Goal: Transaction & Acquisition: Register for event/course

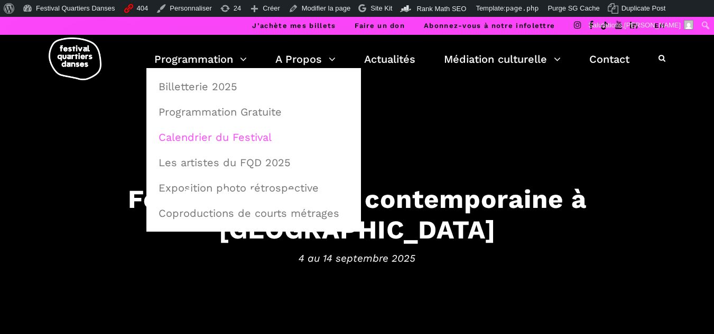
click at [201, 138] on link "Calendrier du Festival" at bounding box center [253, 137] width 203 height 24
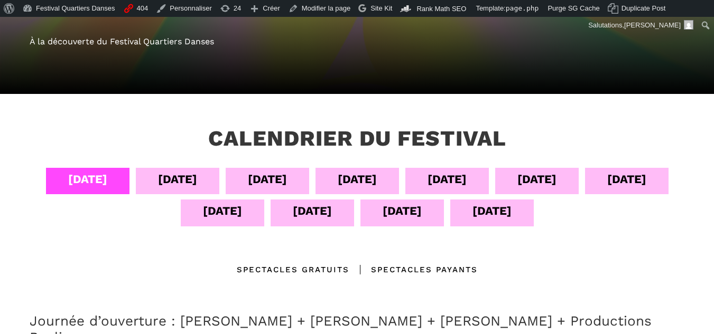
scroll to position [158, 0]
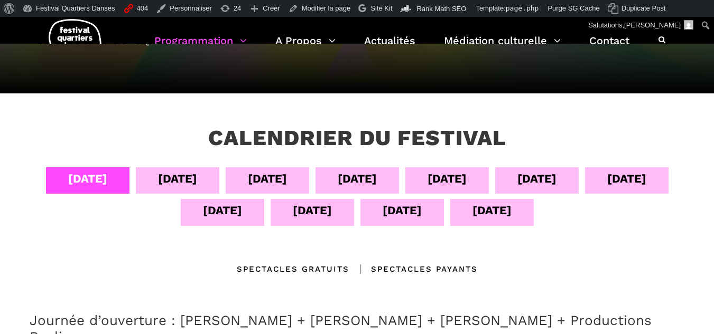
click at [316, 211] on div "12 sept" at bounding box center [312, 210] width 39 height 18
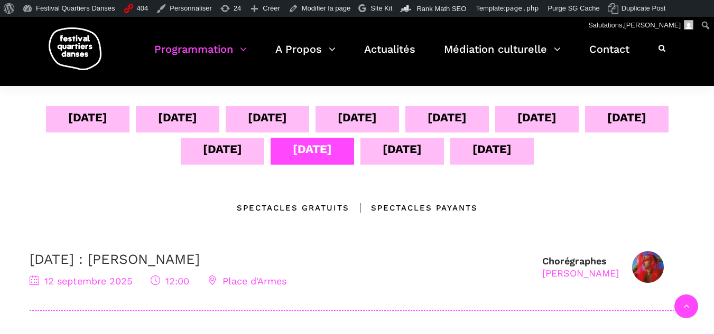
scroll to position [317, 0]
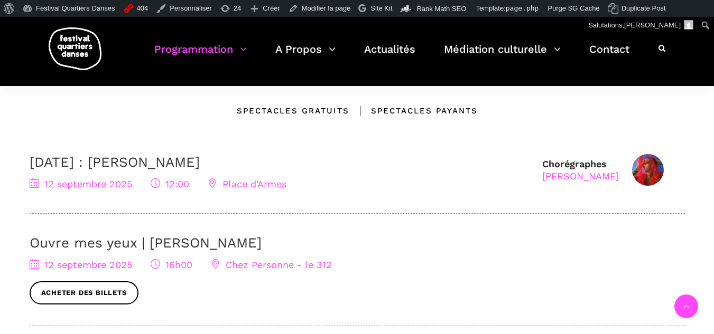
drag, startPoint x: 268, startPoint y: 164, endPoint x: 132, endPoint y: 158, distance: 136.4
click at [132, 158] on h3 "12 septembre : Agata Życzkowska" at bounding box center [281, 162] width 502 height 16
click at [253, 153] on div "04 sept 05 sept 06 sept 07 sept 08 sept 09 sept 10 sept 11 sept 12 sept 13 sept…" at bounding box center [357, 296] width 676 height 575
drag, startPoint x: 287, startPoint y: 165, endPoint x: 135, endPoint y: 165, distance: 152.7
click at [135, 165] on h3 "12 septembre : Agata Życzkowska" at bounding box center [281, 162] width 502 height 16
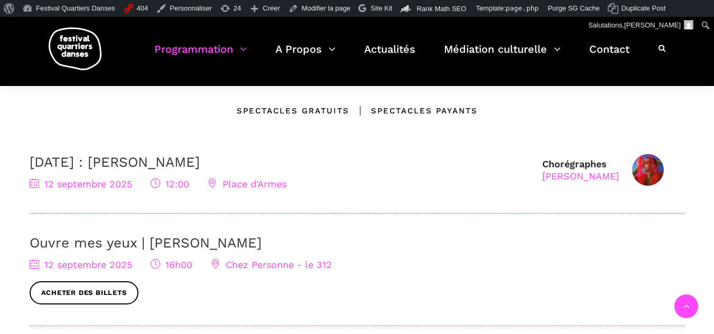
copy link "Agata Życzkowska"
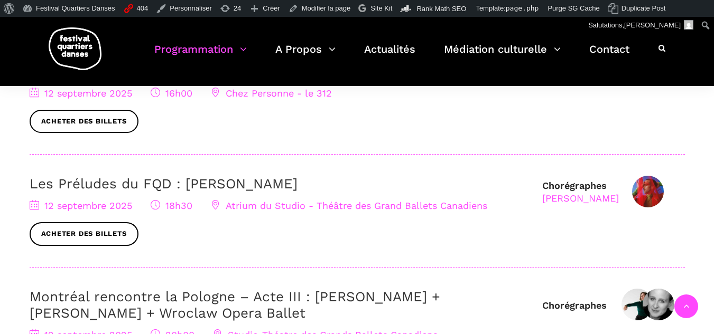
scroll to position [528, 0]
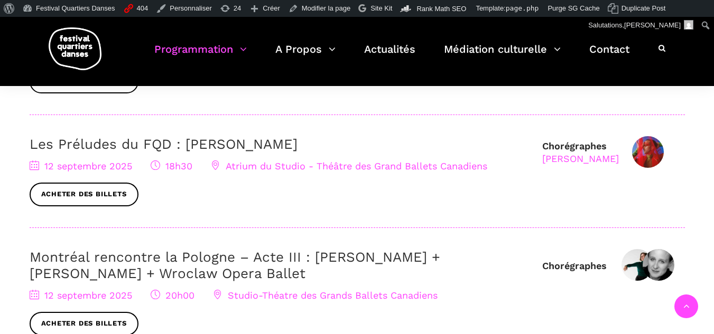
click at [172, 276] on link "Montréal rencontre la Pologne – Acte III : Hélène Simoneau Danse + Jane Mappin …" at bounding box center [235, 265] width 410 height 32
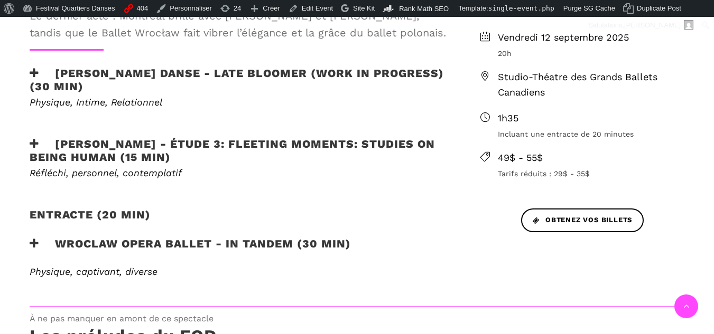
click at [168, 239] on h3 "Wroclaw Opera Ballet - In Tandem (30 min)" at bounding box center [190, 250] width 321 height 26
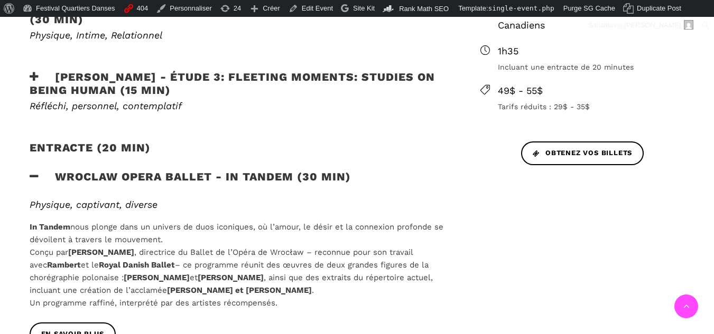
scroll to position [581, 0]
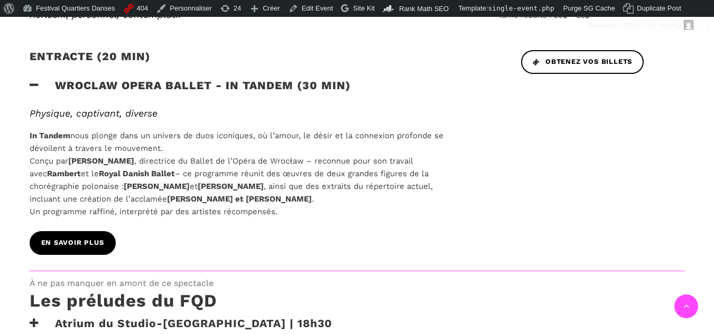
click at [97, 236] on link "EN SAVOIR PLUS" at bounding box center [73, 243] width 86 height 24
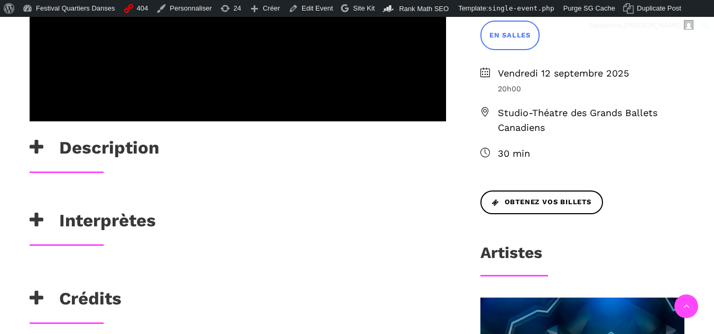
scroll to position [528, 0]
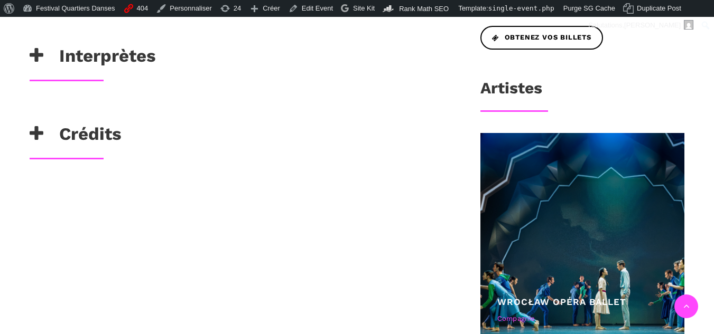
click at [97, 63] on h3 "Interprètes" at bounding box center [93, 58] width 126 height 26
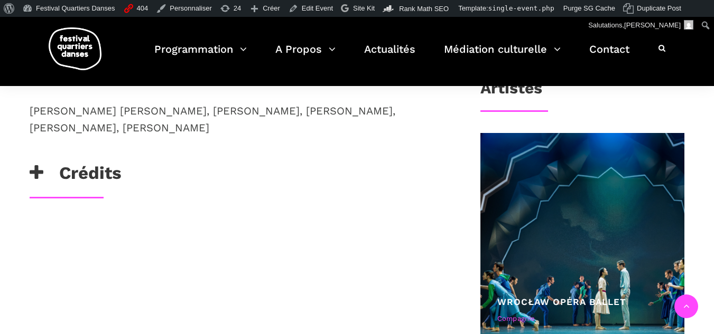
drag, startPoint x: 62, startPoint y: 128, endPoint x: 163, endPoint y: 130, distance: 101.4
click at [163, 130] on p "Daniel Agudo Gallardo, Miho Okamura, Carola Minardo, Łukasz Ożga, Mizuno Toma, …" at bounding box center [238, 119] width 416 height 34
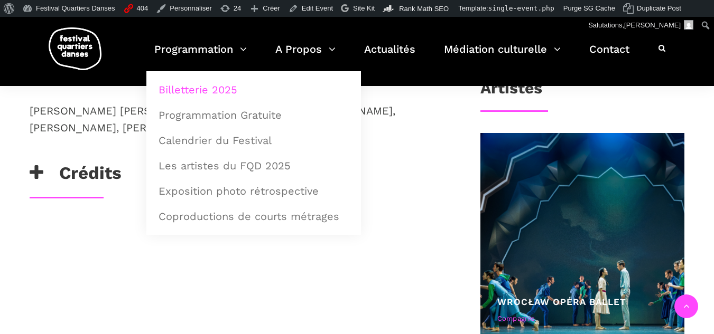
click at [174, 93] on link "Billetterie 2025" at bounding box center [253, 90] width 203 height 24
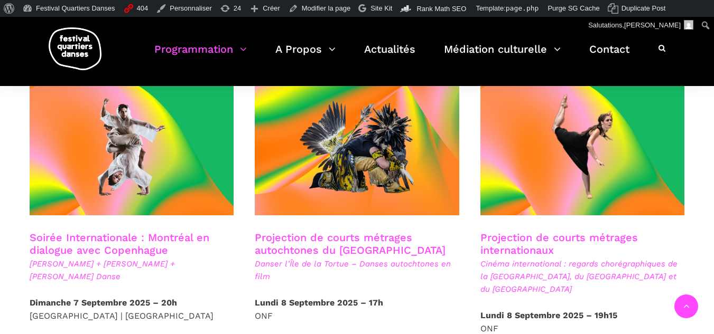
scroll to position [687, 0]
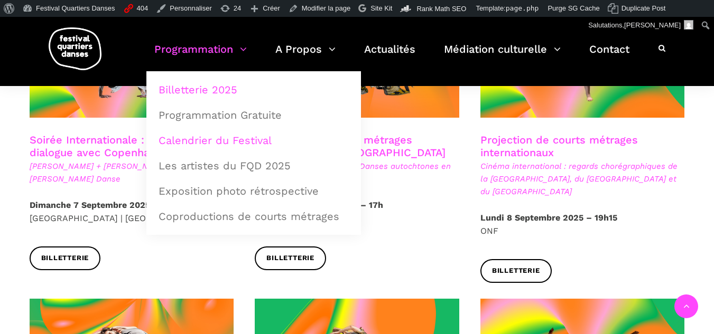
click at [204, 132] on link "Calendrier du Festival" at bounding box center [253, 140] width 203 height 24
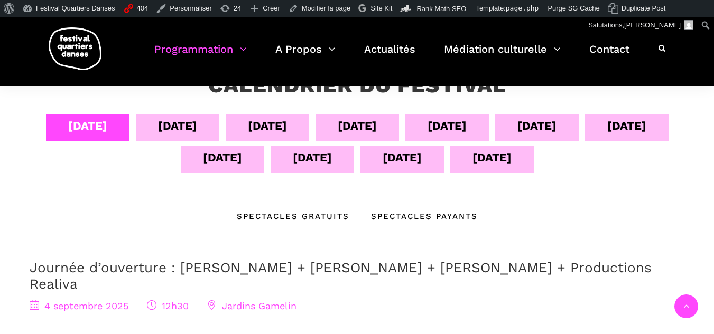
scroll to position [264, 0]
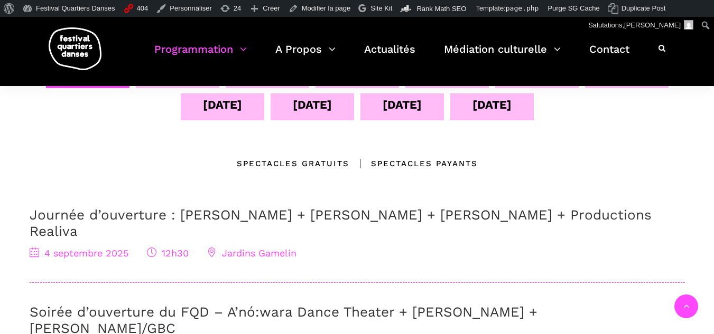
click at [222, 106] on div "11 sept" at bounding box center [222, 105] width 39 height 18
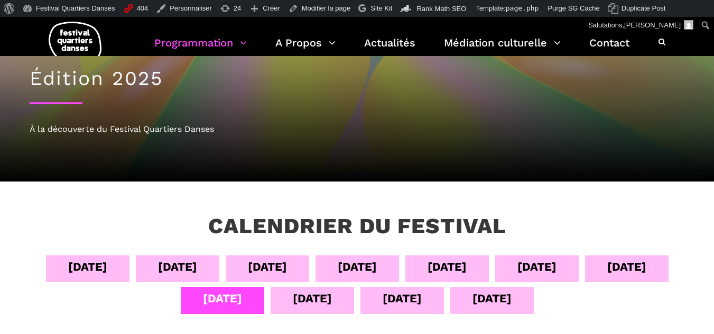
scroll to position [53, 0]
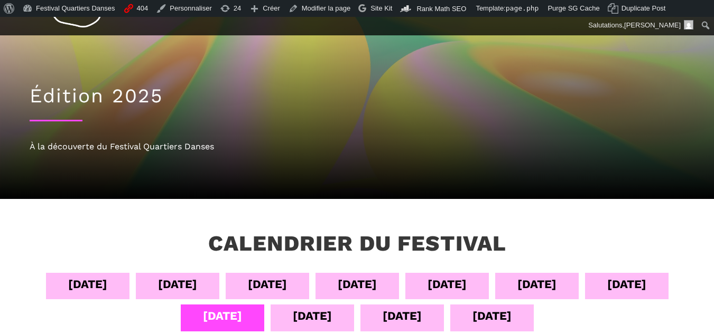
click at [377, 321] on div "13 sept" at bounding box center [401, 318] width 83 height 26
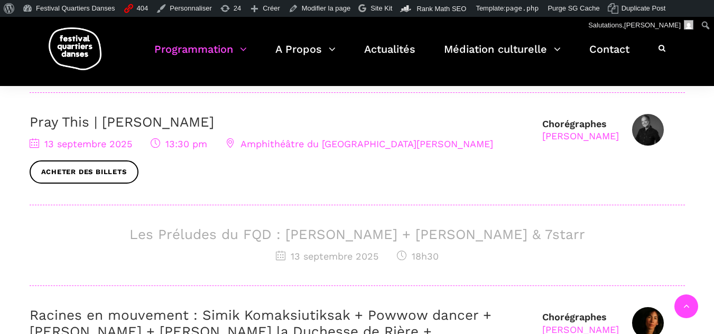
scroll to position [528, 0]
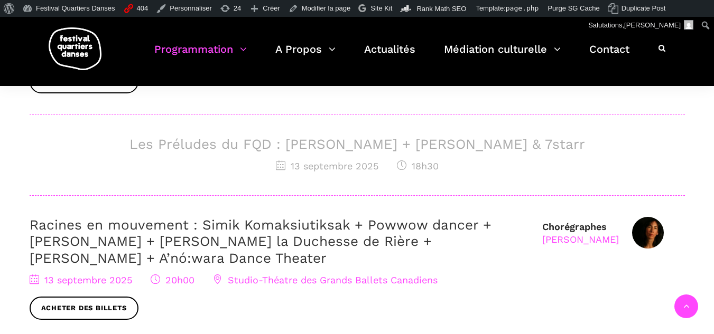
click at [296, 236] on link "Racines en mouvement : Simik Komaksiutiksak + Powwow dancer + Marshall Diabo + …" at bounding box center [261, 241] width 462 height 49
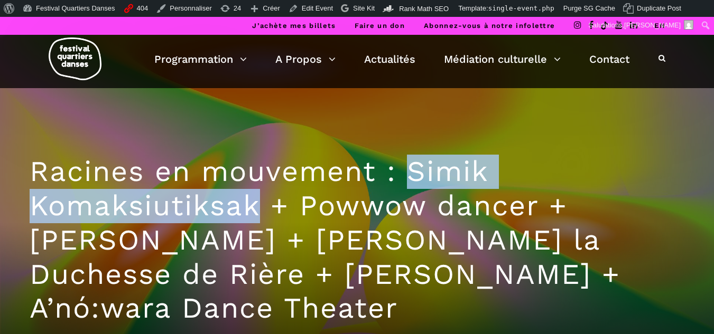
drag, startPoint x: 408, startPoint y: 166, endPoint x: 259, endPoint y: 198, distance: 152.8
click at [259, 198] on h1 "Racines en mouvement : Simik Komaksiutiksak + Powwow dancer + [PERSON_NAME] + […" at bounding box center [357, 240] width 655 height 171
copy h1 "Simik Komaksiutiksak"
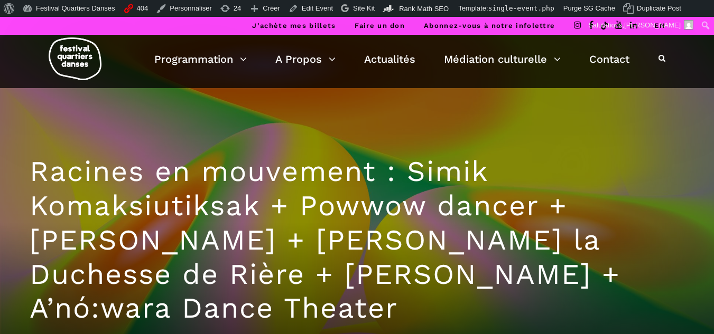
click at [385, 224] on h1 "Racines en mouvement : Simik Komaksiutiksak + Powwow dancer + [PERSON_NAME] + […" at bounding box center [357, 240] width 655 height 171
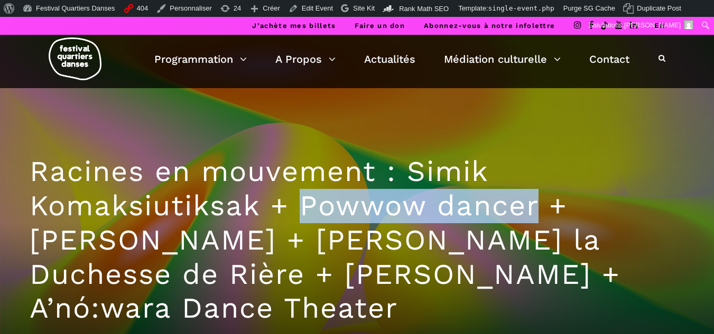
drag, startPoint x: 305, startPoint y: 205, endPoint x: 542, endPoint y: 208, distance: 237.2
click at [542, 208] on h1 "Racines en mouvement : Simik Komaksiutiksak + Powwow dancer + [PERSON_NAME] + […" at bounding box center [357, 240] width 655 height 171
copy h1 "Powwow dancer"
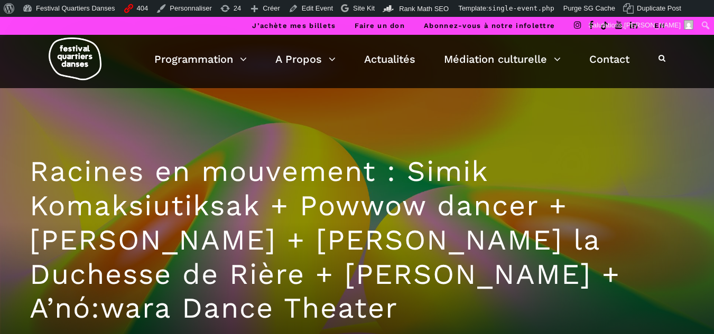
click at [71, 252] on h1 "Racines en mouvement : Simik Komaksiutiksak + Powwow dancer + Marshall Diabo + …" at bounding box center [357, 240] width 655 height 171
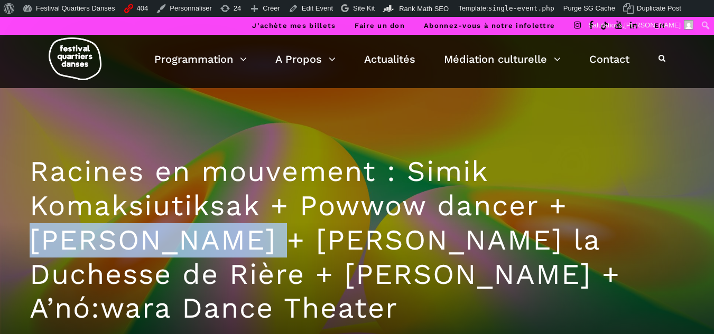
drag, startPoint x: 144, startPoint y: 239, endPoint x: 248, endPoint y: 232, distance: 104.3
click at [248, 232] on h1 "Racines en mouvement : Simik Komaksiutiksak + Powwow dancer + Marshall Diabo + …" at bounding box center [357, 240] width 655 height 171
copy h1 "Marshall Diabo"
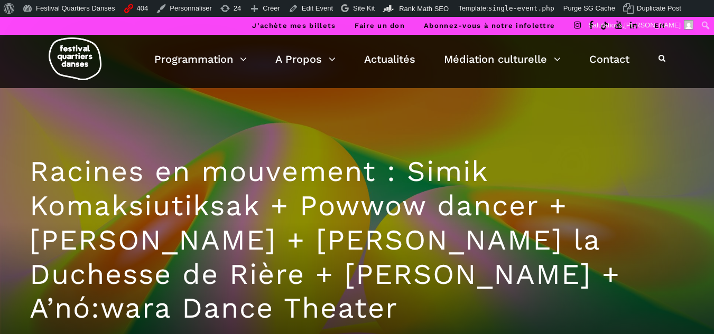
click at [306, 232] on h1 "Racines en mouvement : Simik Komaksiutiksak + Powwow dancer + Marshall Diabo + …" at bounding box center [357, 240] width 655 height 171
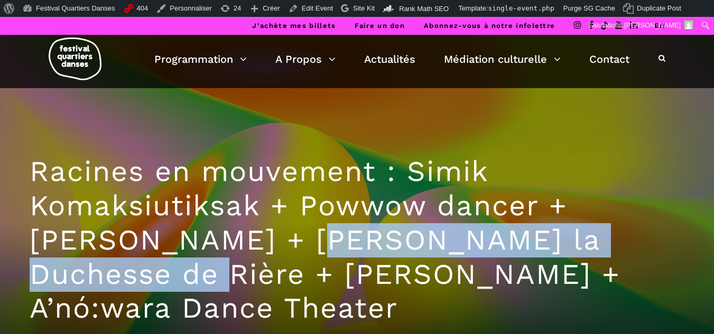
drag, startPoint x: 287, startPoint y: 239, endPoint x: 103, endPoint y: 275, distance: 187.8
click at [103, 275] on h1 "Racines en mouvement : Simik Komaksiutiksak + Powwow dancer + Marshall Diabo + …" at bounding box center [357, 240] width 655 height 171
copy h1 "Lou Lou la Duchesse de Rière"
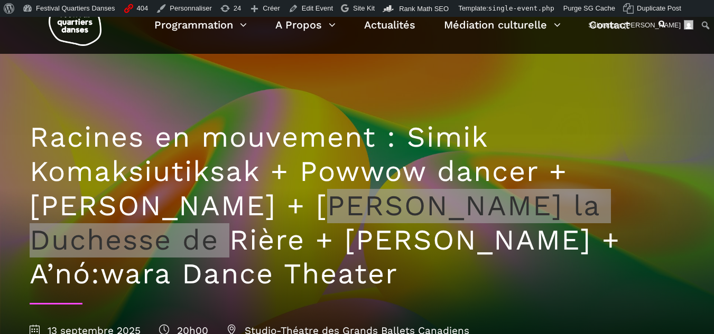
scroll to position [53, 0]
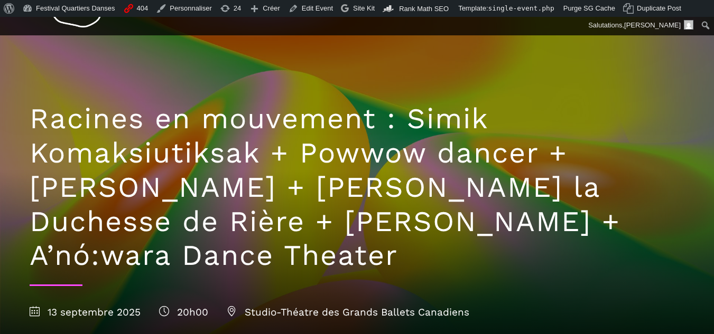
click at [384, 223] on h1 "Racines en mouvement : Simik Komaksiutiksak + Powwow dancer + Marshall Diabo + …" at bounding box center [357, 187] width 655 height 171
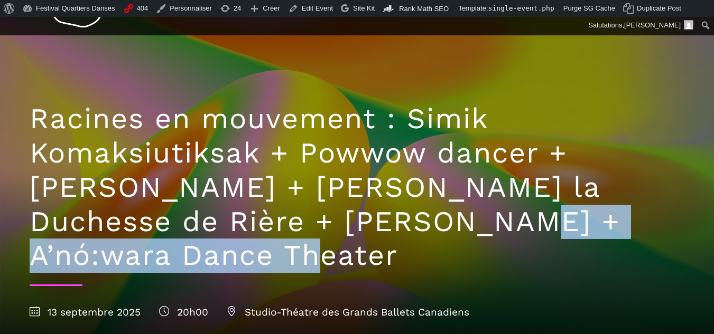
drag, startPoint x: 384, startPoint y: 223, endPoint x: 102, endPoint y: 270, distance: 285.5
click at [102, 270] on h1 "Racines en mouvement : Simik Komaksiutiksak + Powwow dancer + Marshall Diabo + …" at bounding box center [357, 187] width 655 height 171
copy h1 "A’nó:wara Dance Theater"
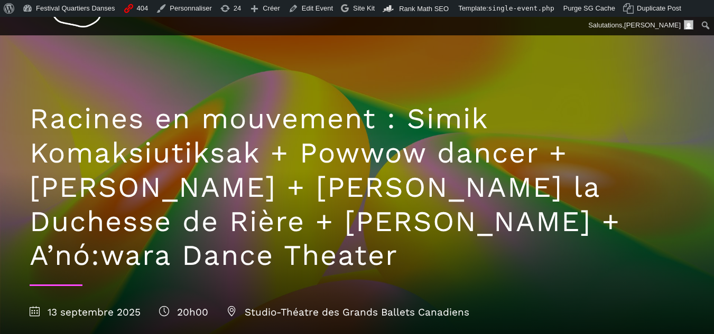
click at [148, 90] on div "Racines en mouvement : Simik Komaksiutiksak + Powwow dancer + Marshall Diabo + …" at bounding box center [357, 208] width 676 height 347
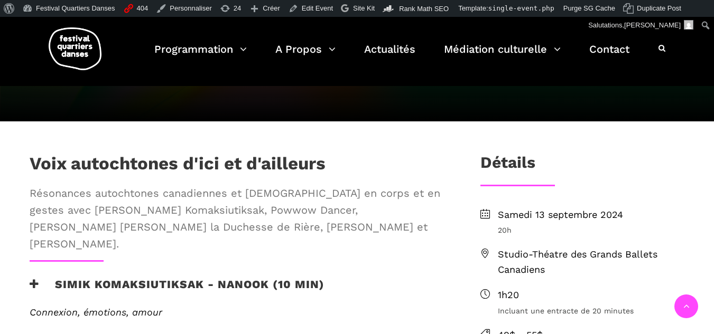
scroll to position [370, 0]
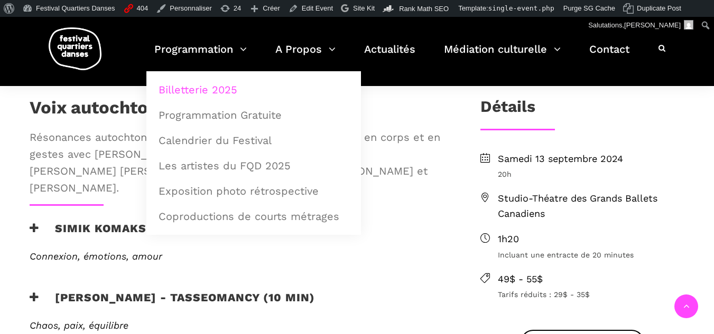
click at [186, 90] on link "Billetterie 2025" at bounding box center [253, 90] width 203 height 24
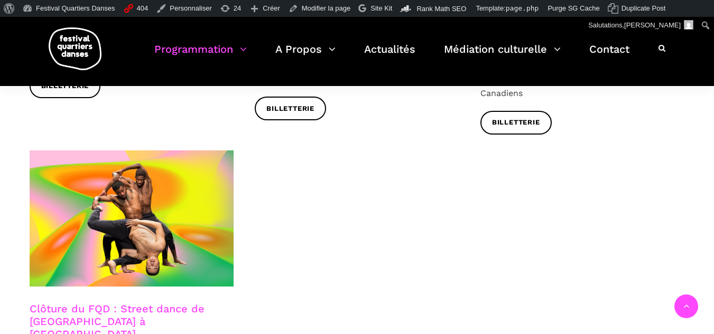
scroll to position [1849, 0]
